Goal: Transaction & Acquisition: Purchase product/service

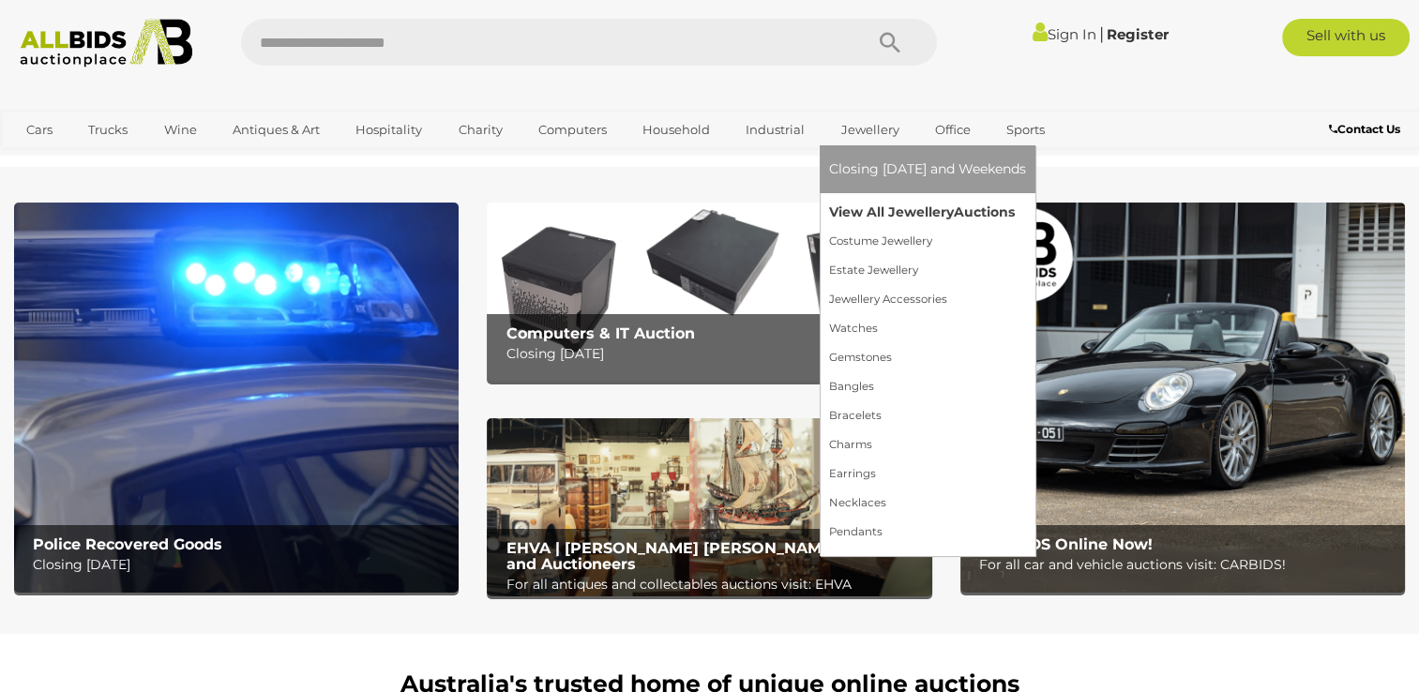
click at [870, 209] on link "View All Jewellery Auctions" at bounding box center [927, 212] width 197 height 29
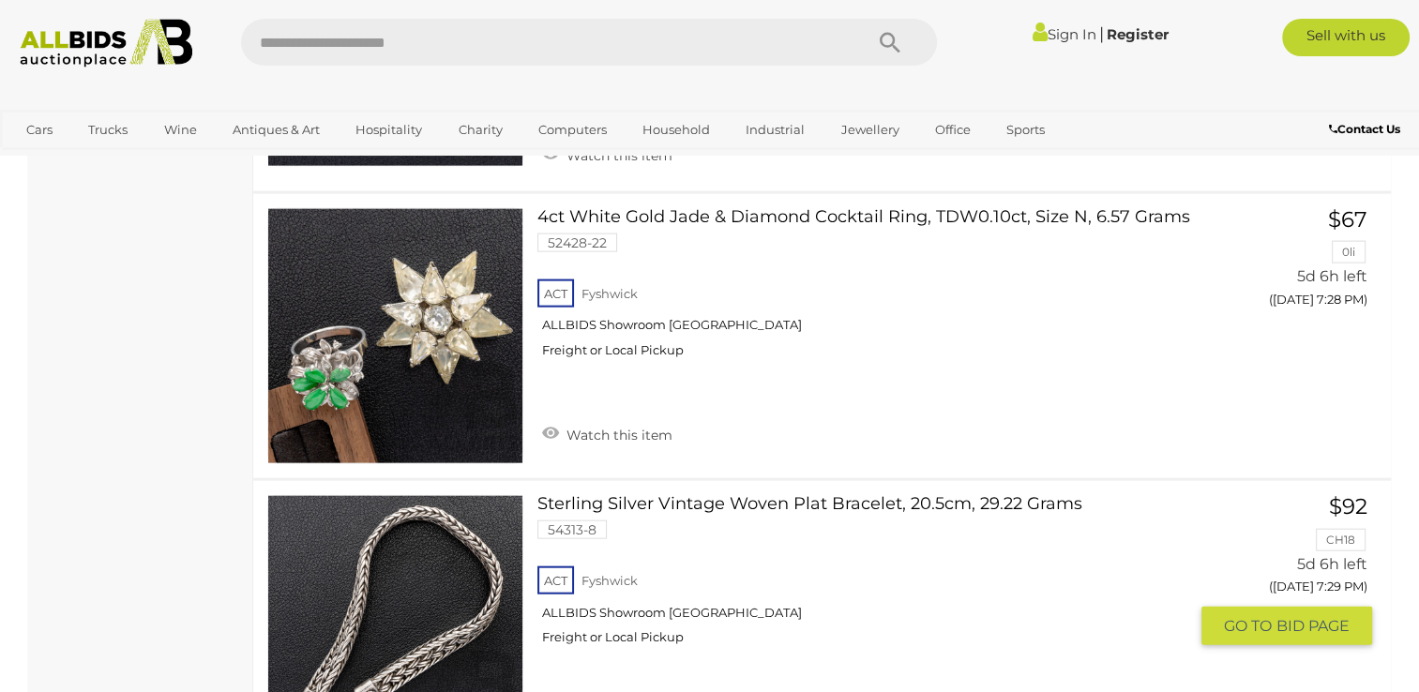
scroll to position [11256, 0]
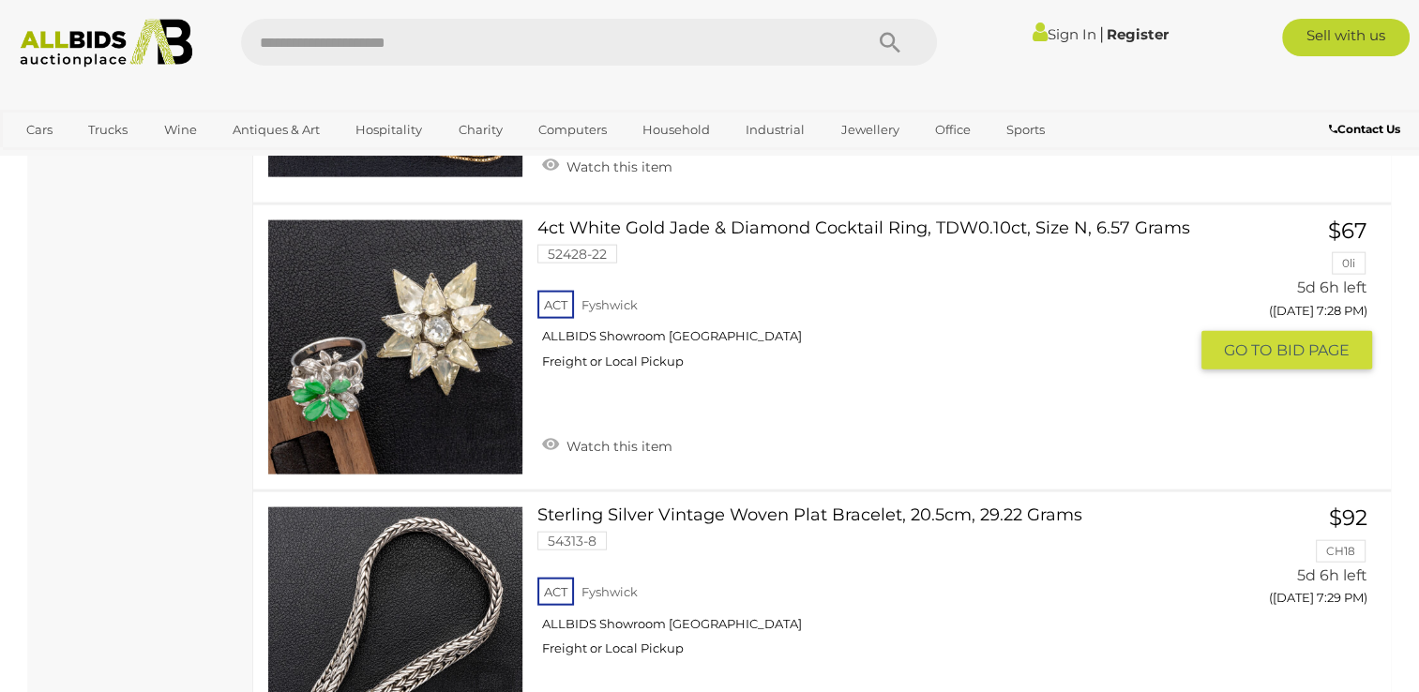
click at [686, 219] on link "4ct White Gold Jade & Diamond Cocktail Ring, TDW0.10ct, Size N, 6.57 Grams 5242…" at bounding box center [870, 301] width 636 height 164
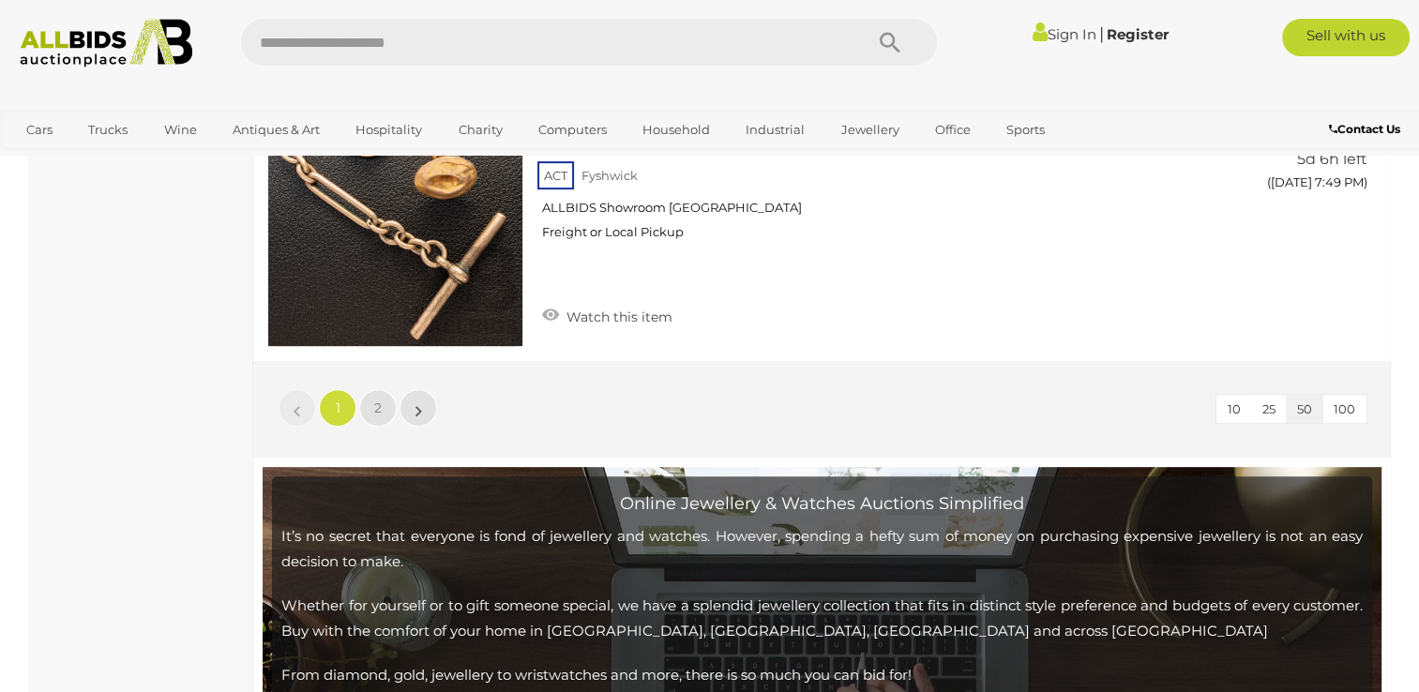
scroll to position [15001, 0]
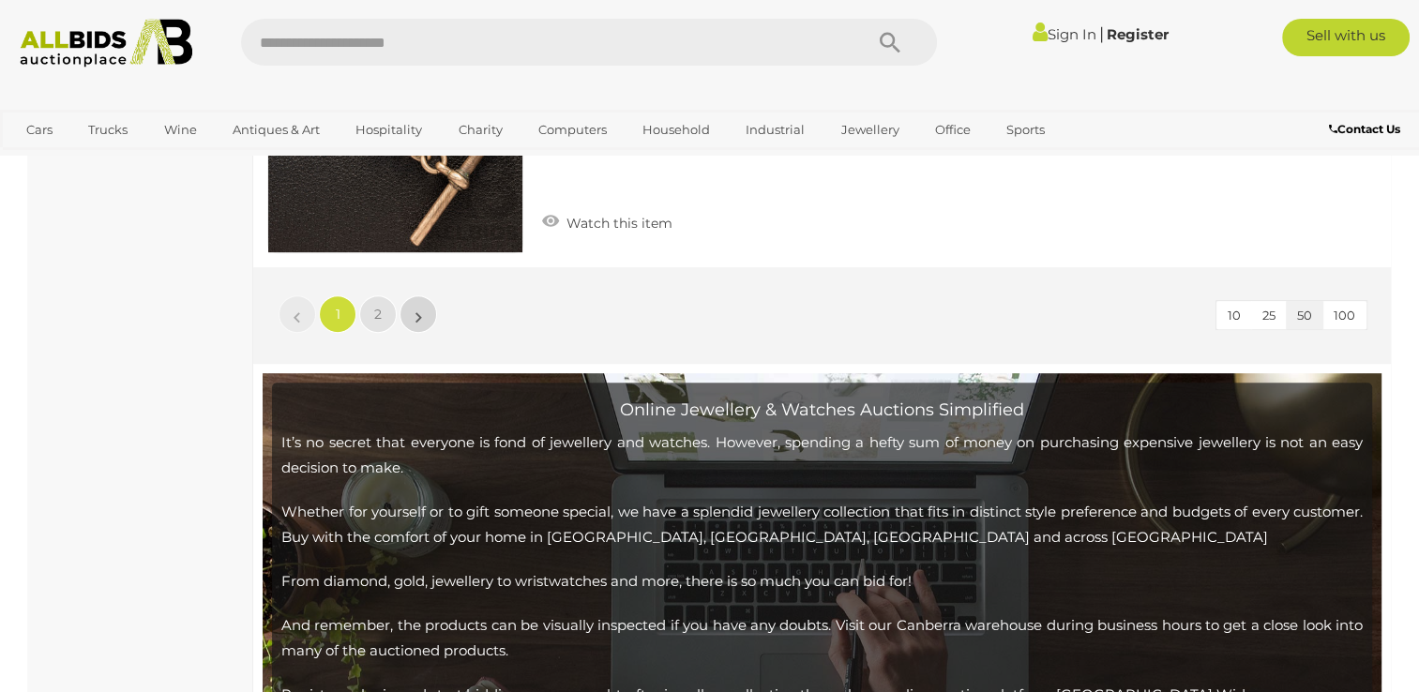
click at [424, 298] on link "»" at bounding box center [419, 314] width 38 height 38
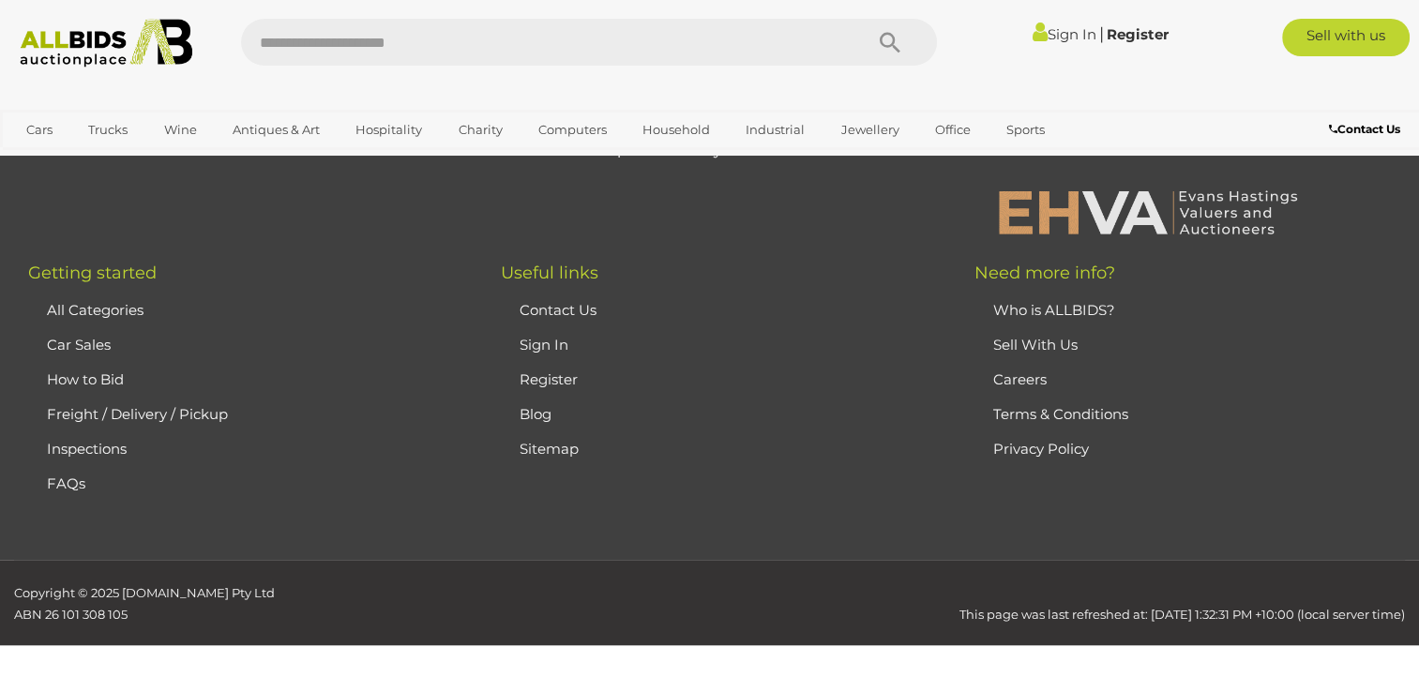
scroll to position [405, 0]
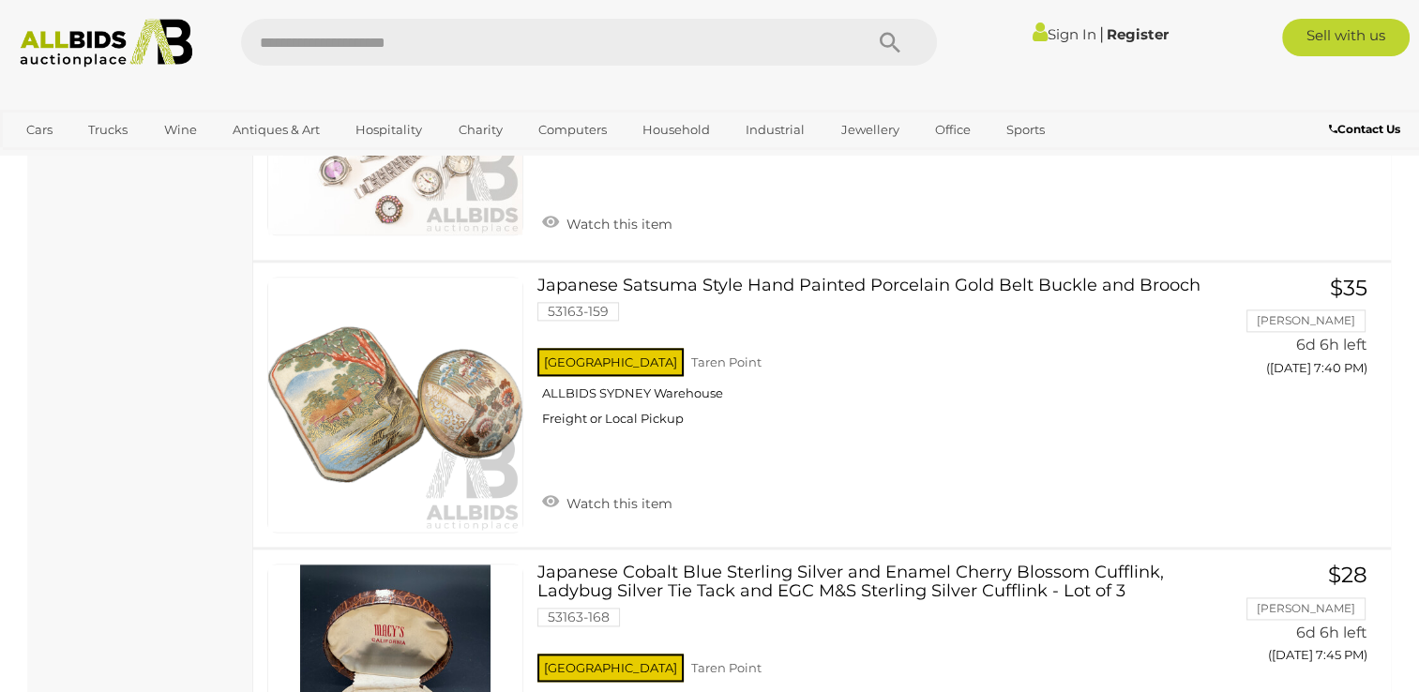
scroll to position [2375, 0]
